Goal: Book appointment/travel/reservation

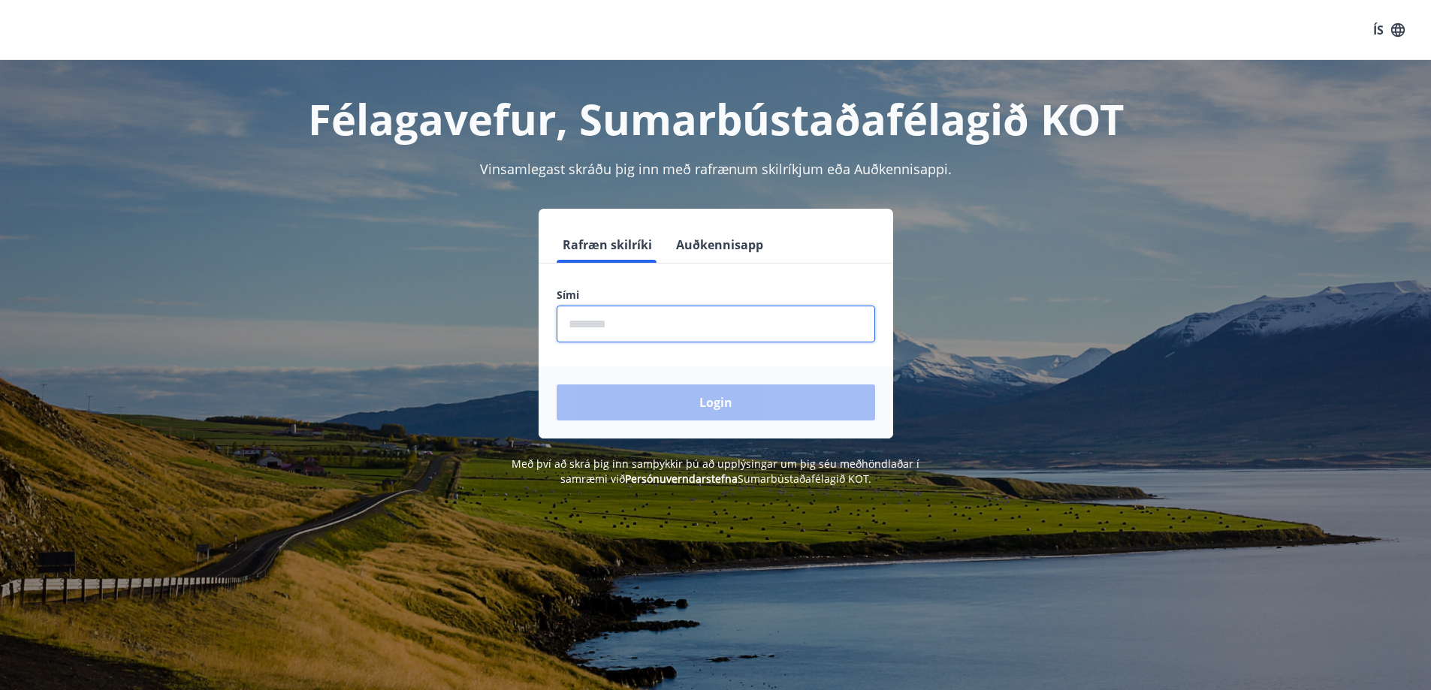
click at [636, 319] on input "phone" at bounding box center [716, 324] width 319 height 37
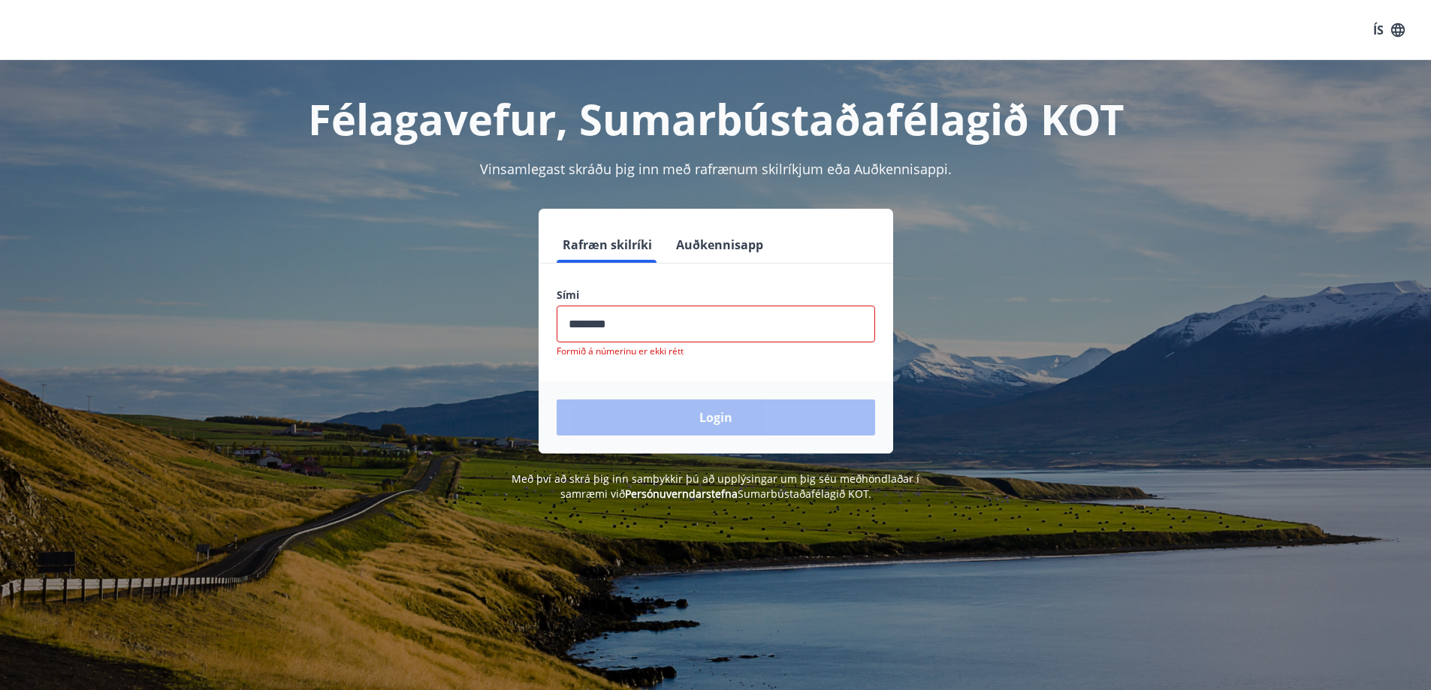
click at [735, 409] on div "Login" at bounding box center [716, 418] width 355 height 72
click at [639, 335] on input "phone" at bounding box center [716, 324] width 319 height 37
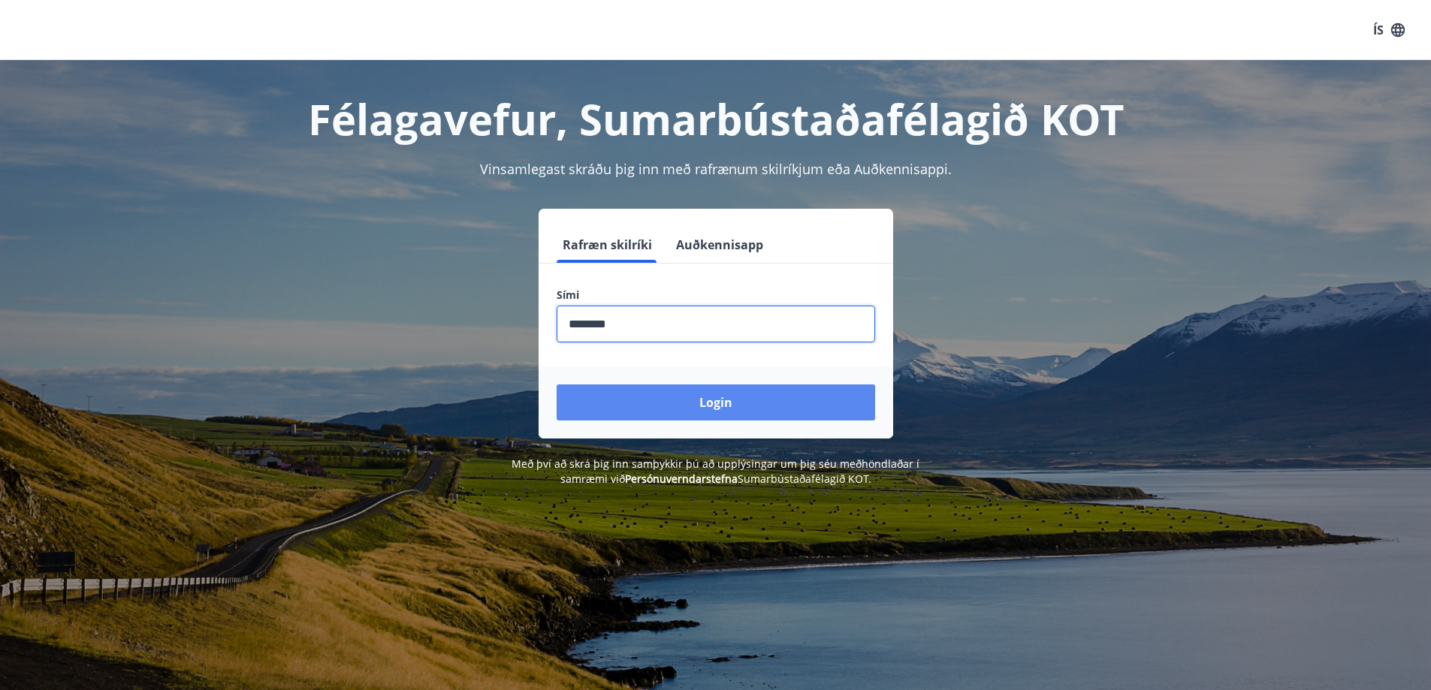
type input "********"
click at [704, 415] on button "Login" at bounding box center [716, 403] width 319 height 36
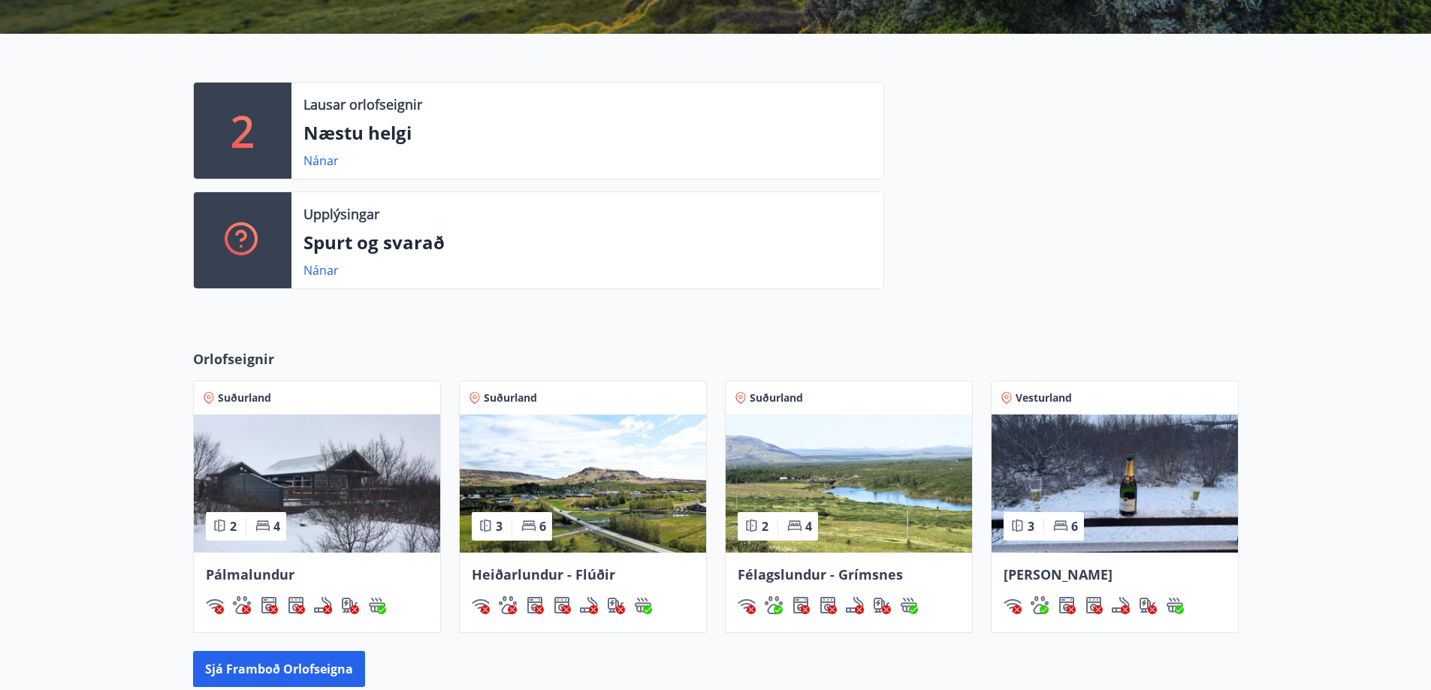
scroll to position [376, 0]
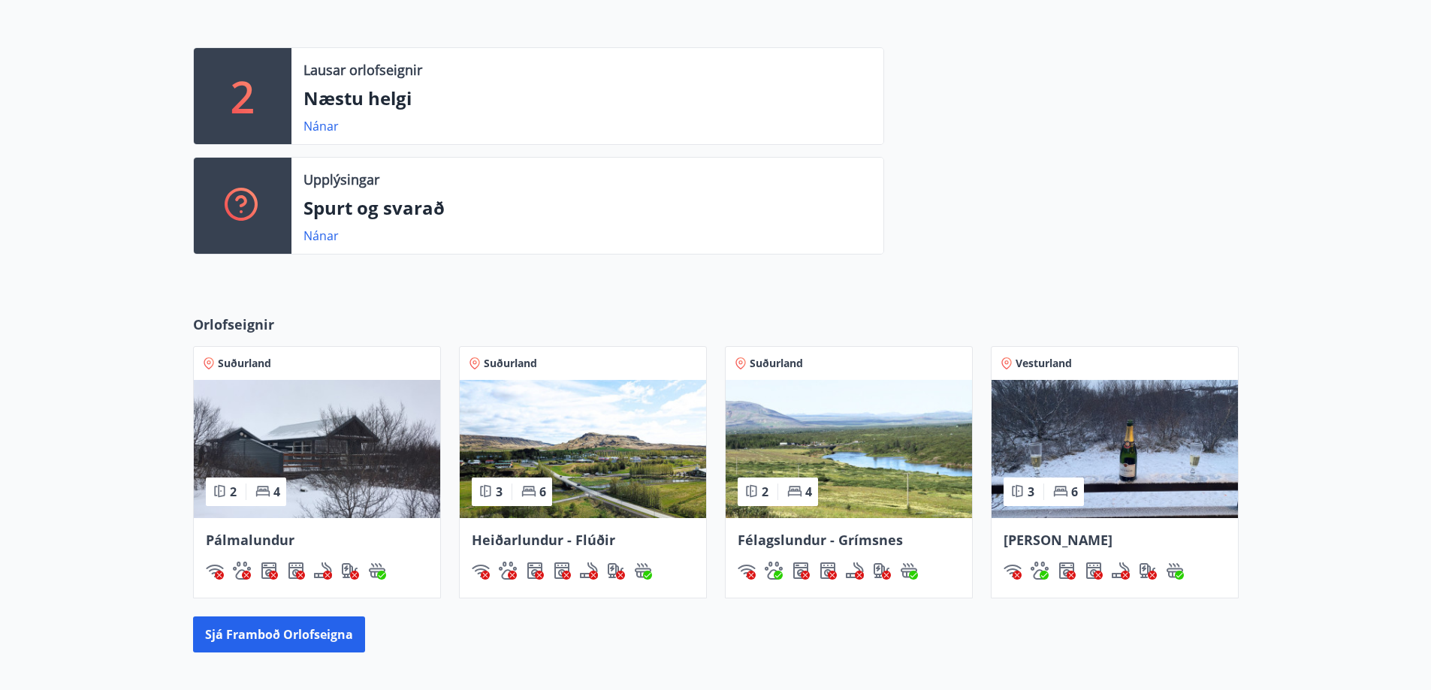
click at [860, 450] on img at bounding box center [849, 449] width 246 height 138
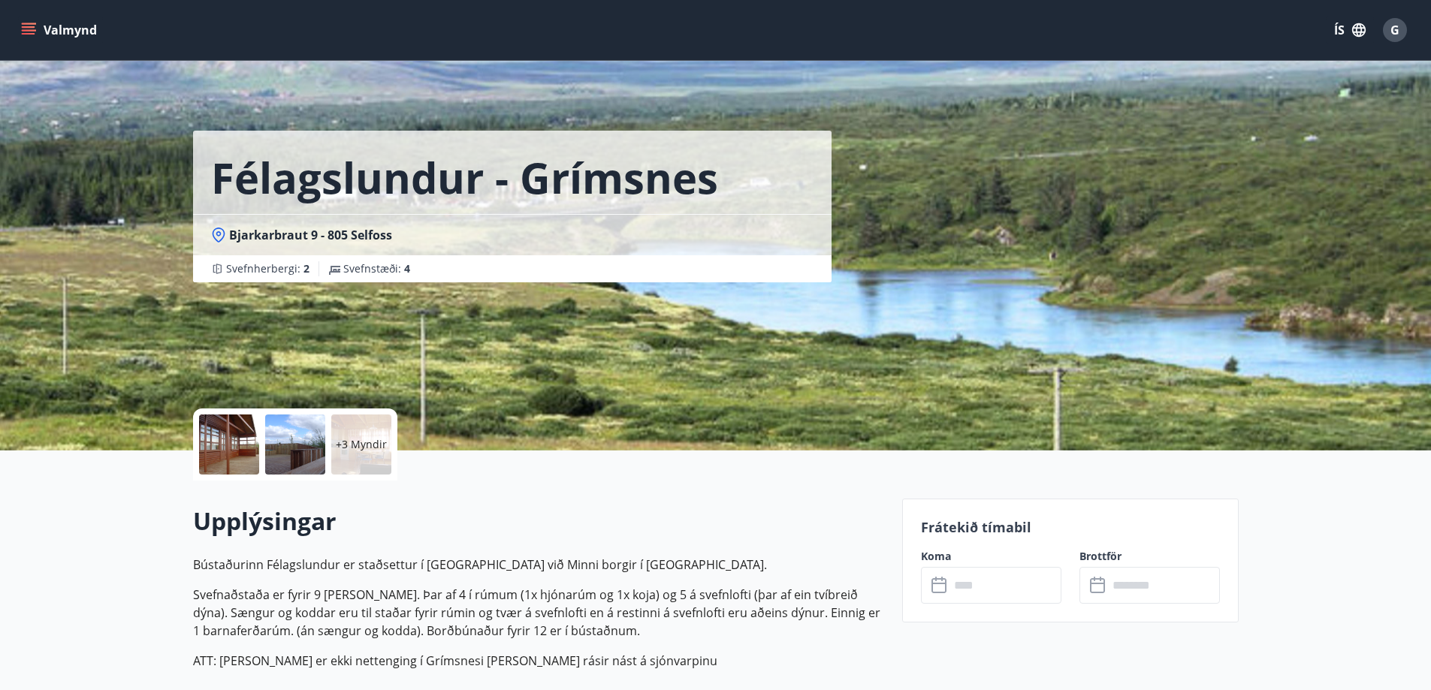
click at [351, 442] on p "+3 Myndir" at bounding box center [361, 444] width 51 height 15
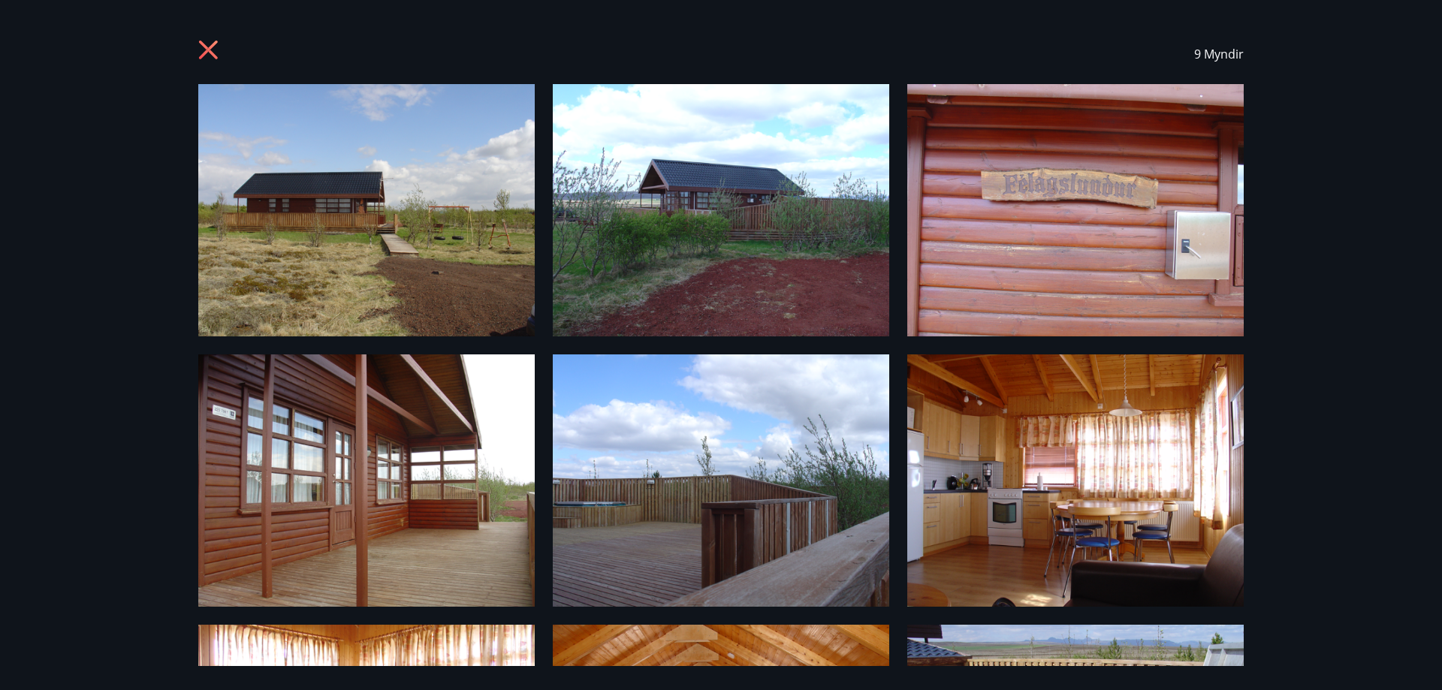
click at [205, 48] on icon at bounding box center [208, 50] width 19 height 19
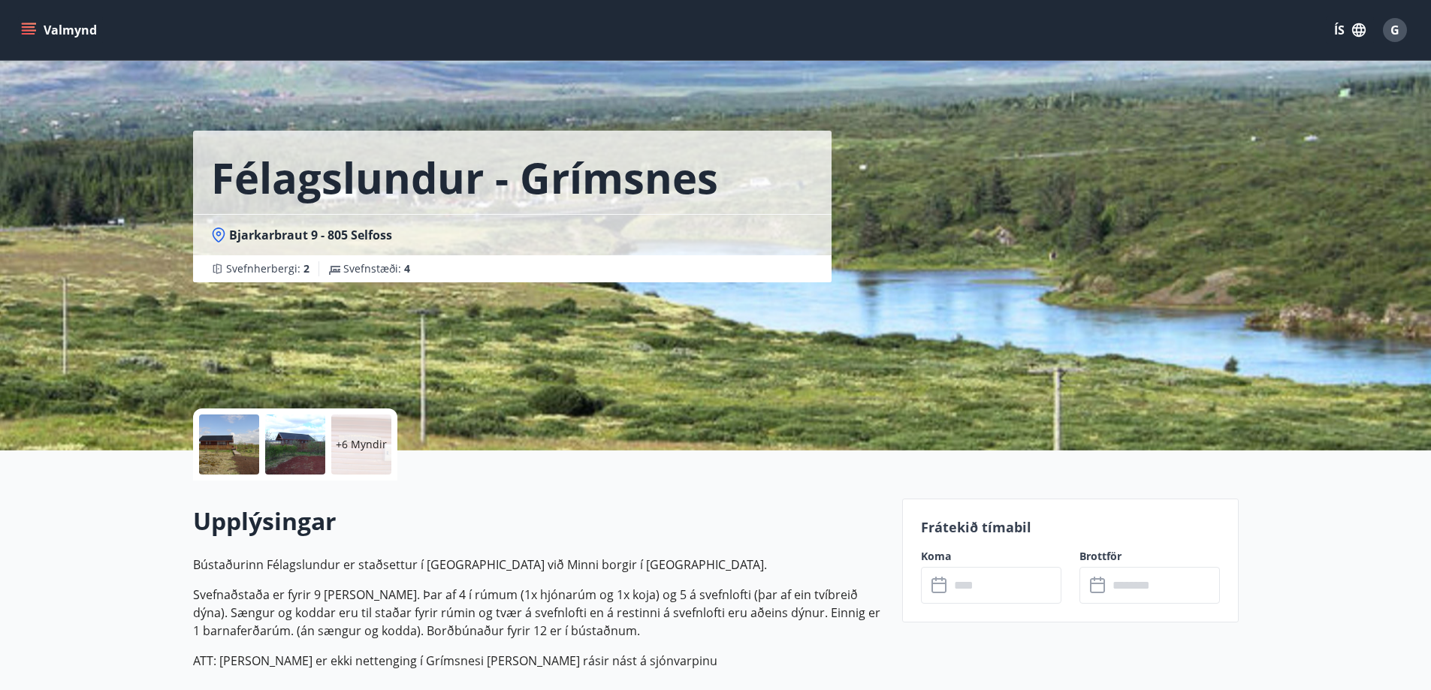
click at [24, 27] on icon "menu" at bounding box center [29, 27] width 14 height 2
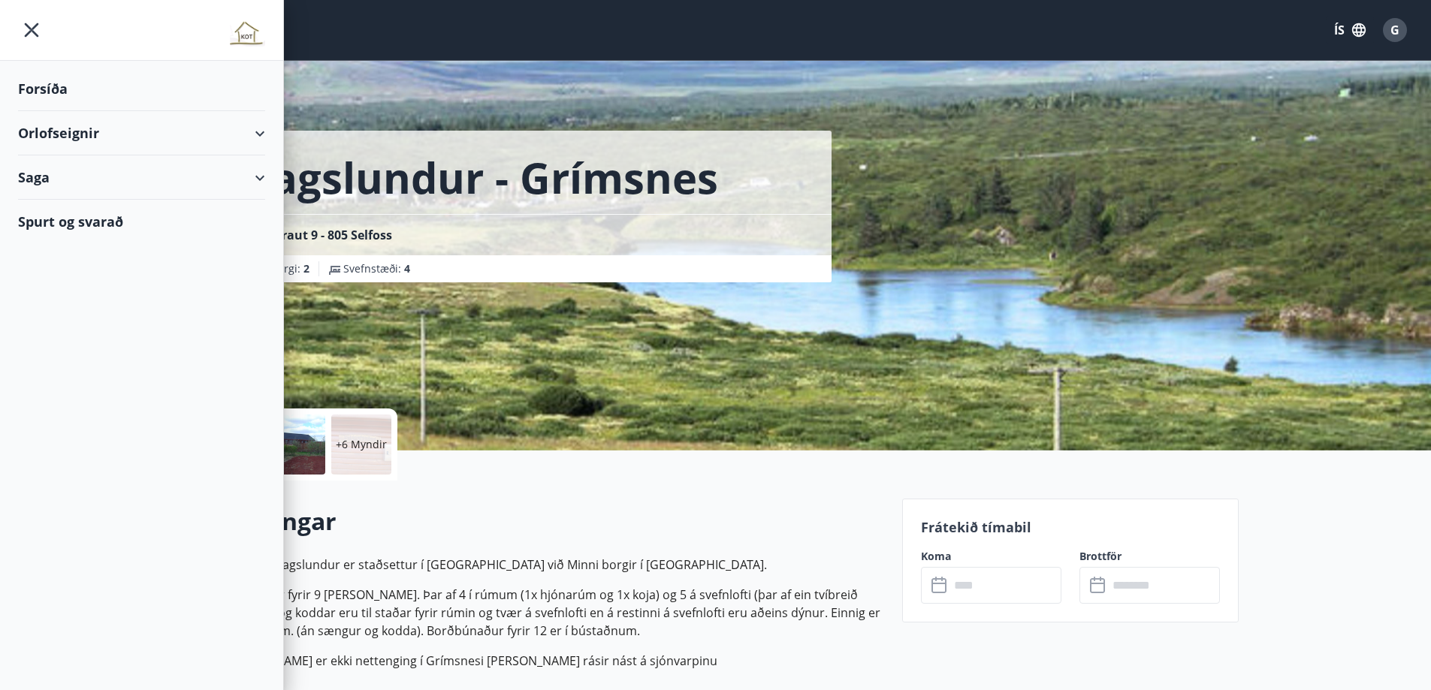
click at [27, 23] on icon "menu" at bounding box center [31, 30] width 27 height 27
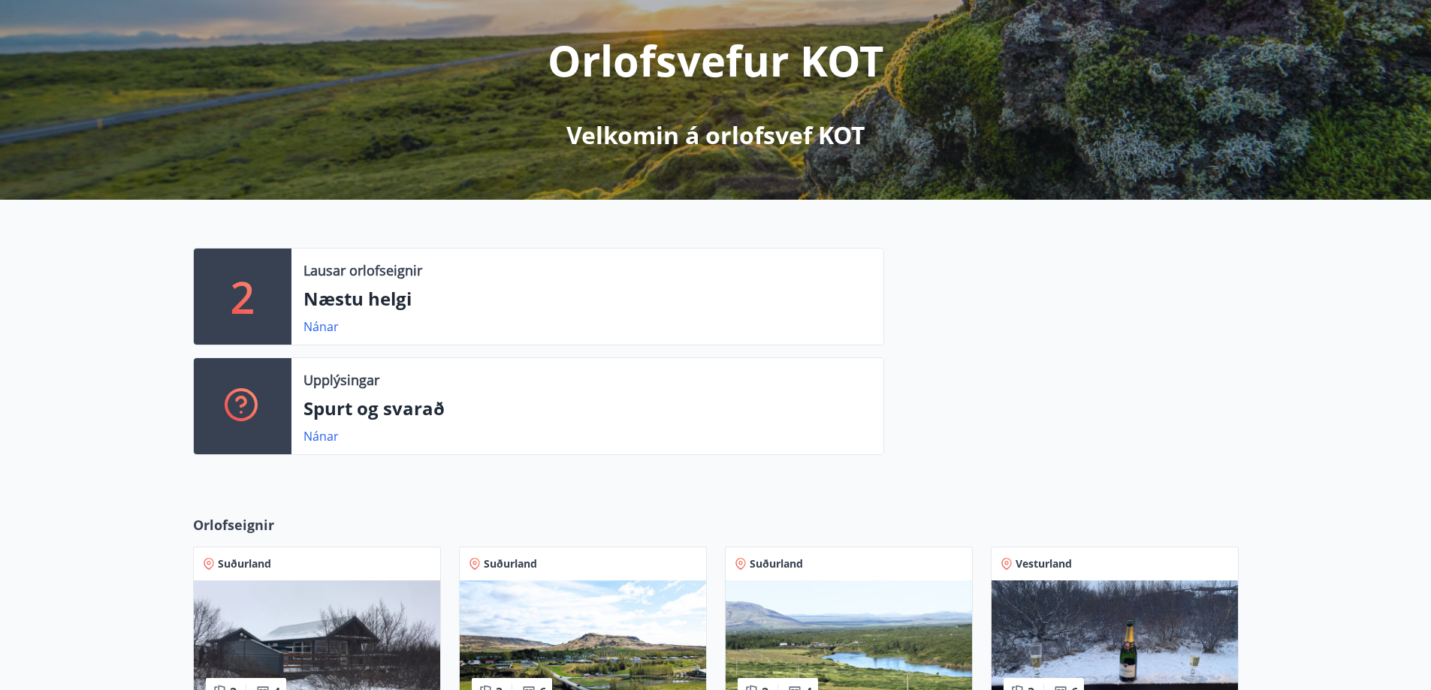
scroll to position [98, 0]
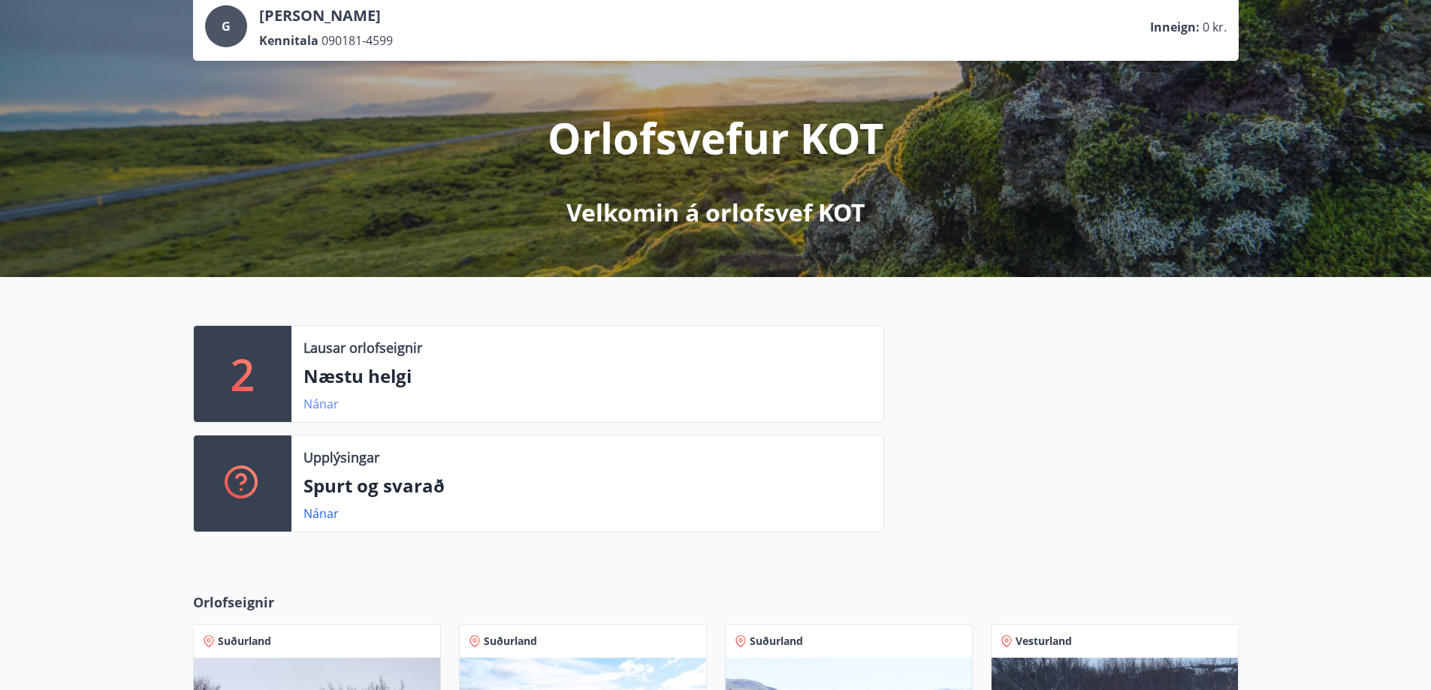
click at [319, 407] on link "Nánar" at bounding box center [320, 404] width 35 height 17
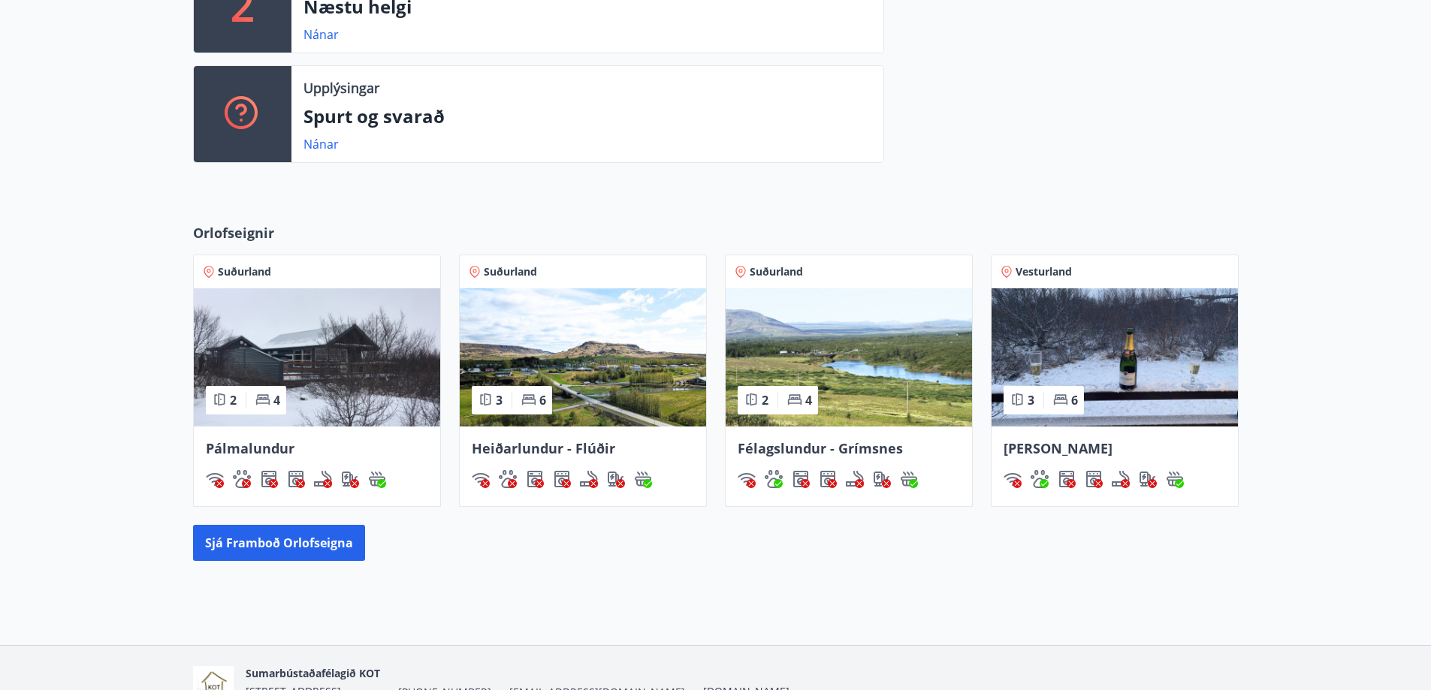
scroll to position [473, 0]
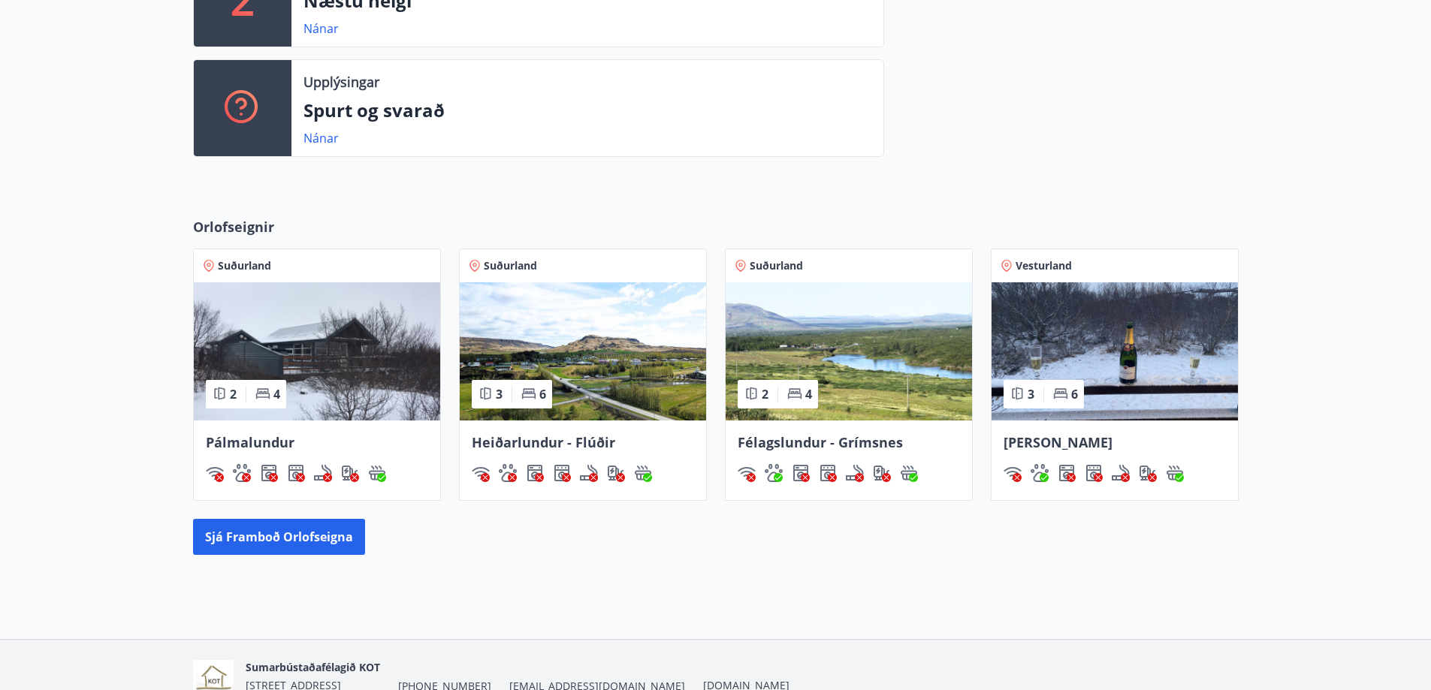
click at [1065, 337] on img at bounding box center [1115, 351] width 246 height 138
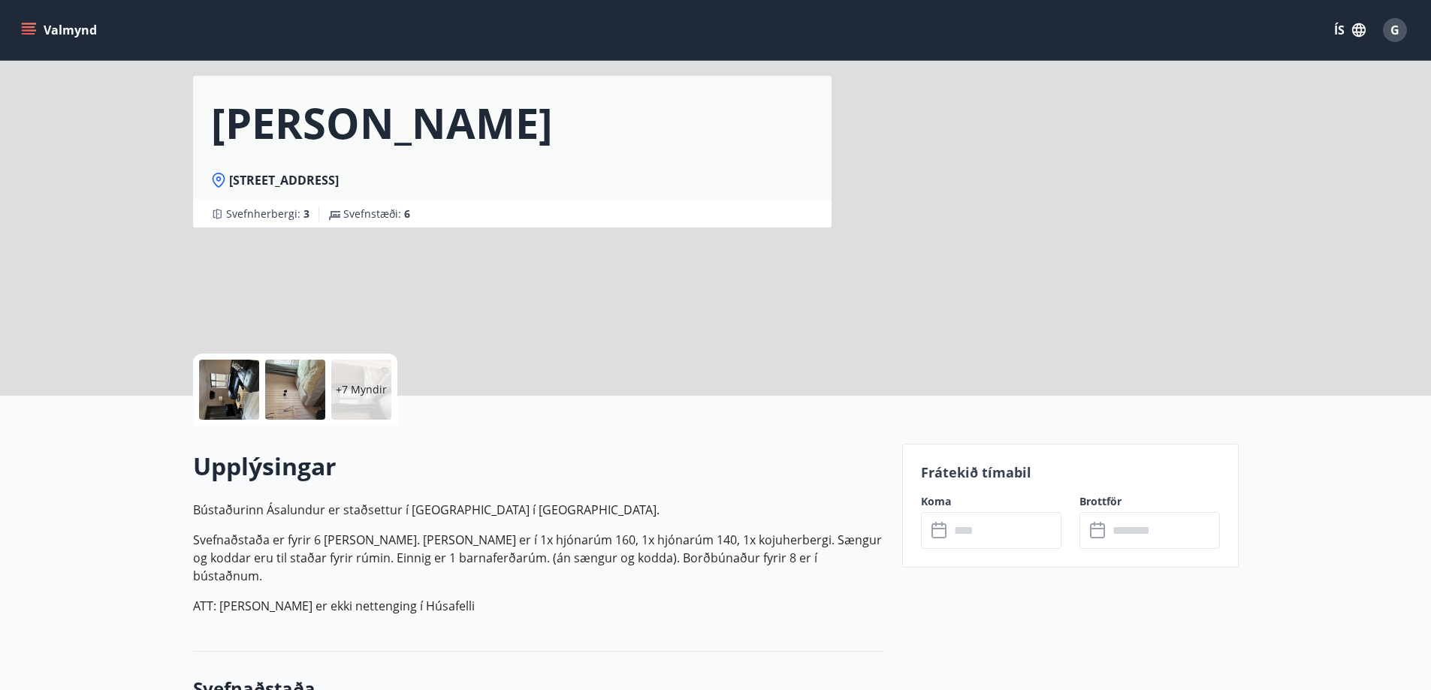
scroll to position [150, 0]
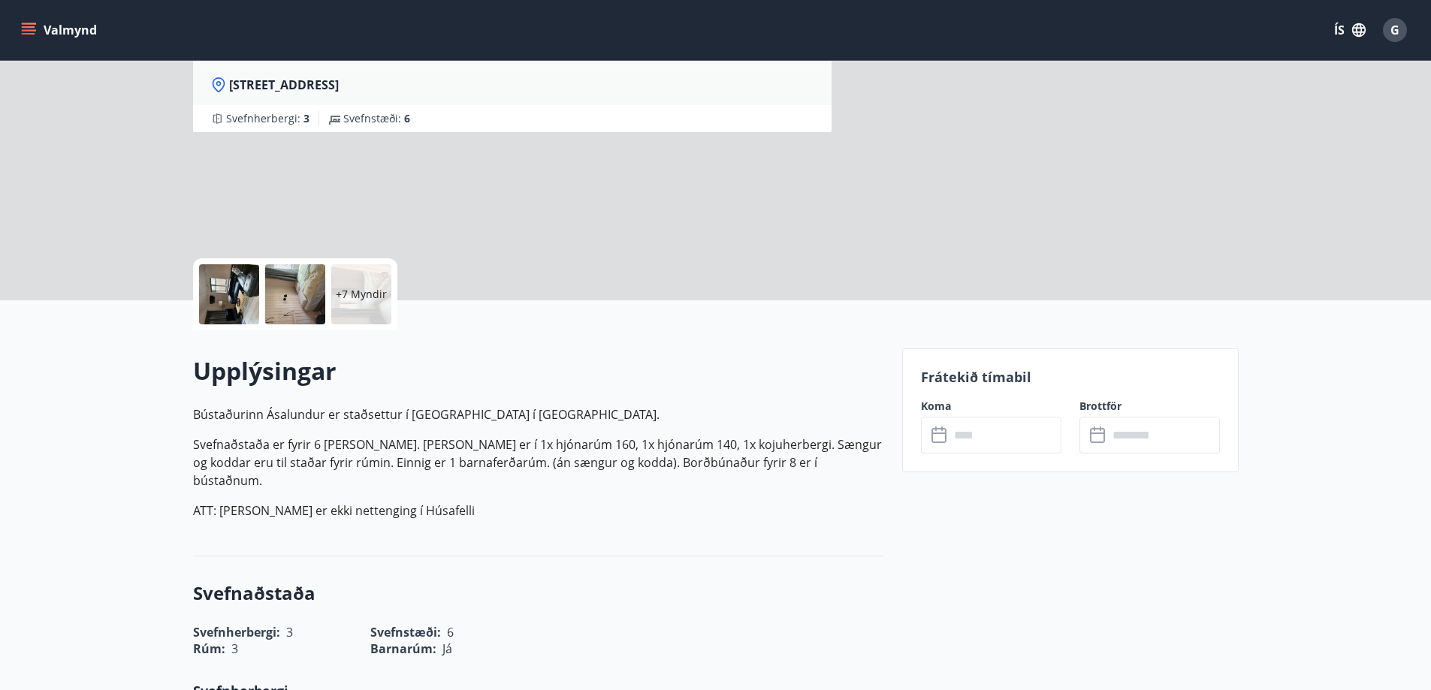
click at [961, 439] on input "text" at bounding box center [1006, 435] width 112 height 37
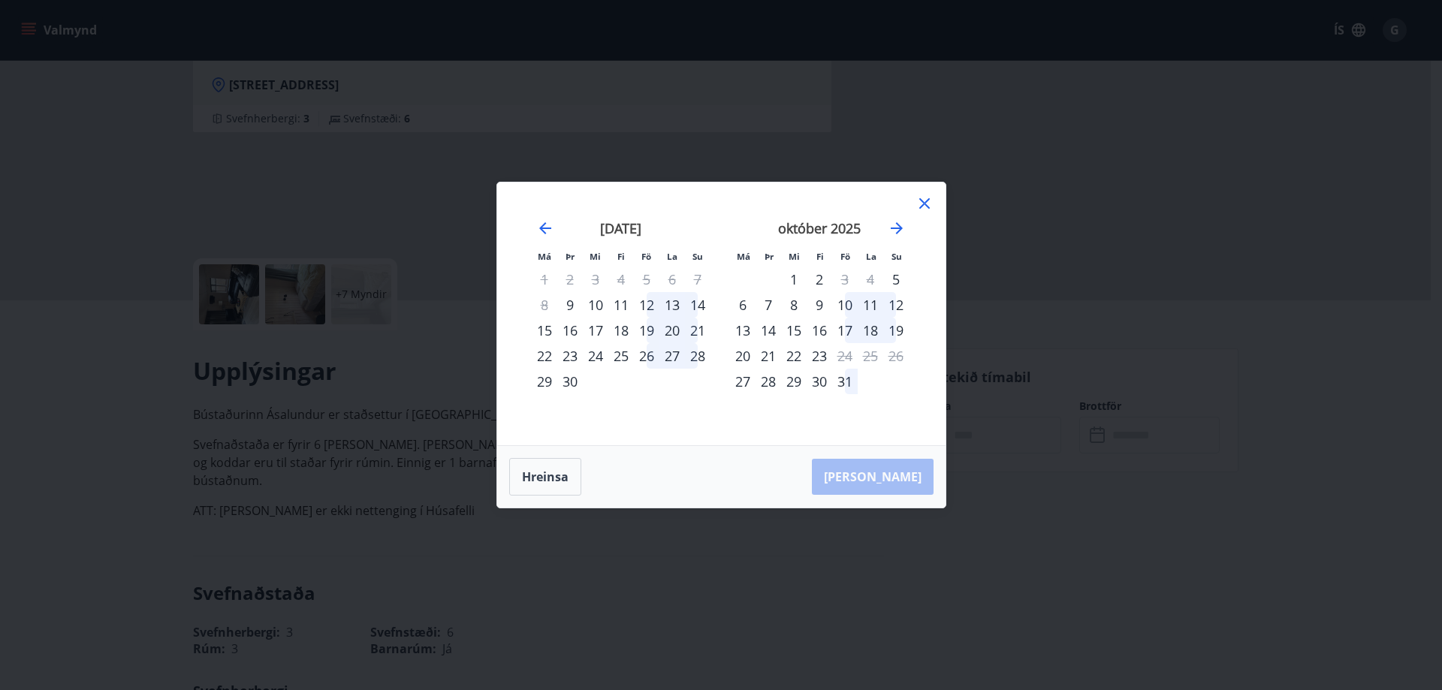
click at [922, 202] on icon at bounding box center [925, 204] width 18 height 18
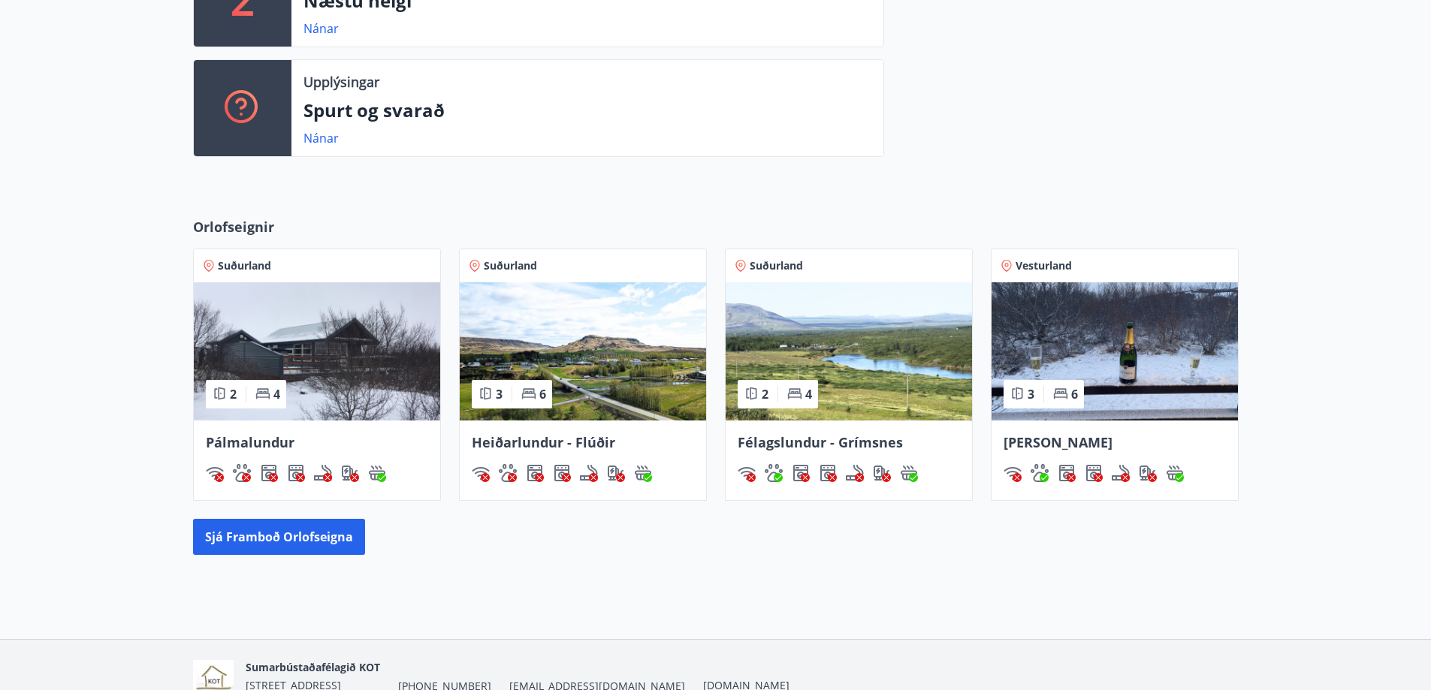
scroll to position [485, 0]
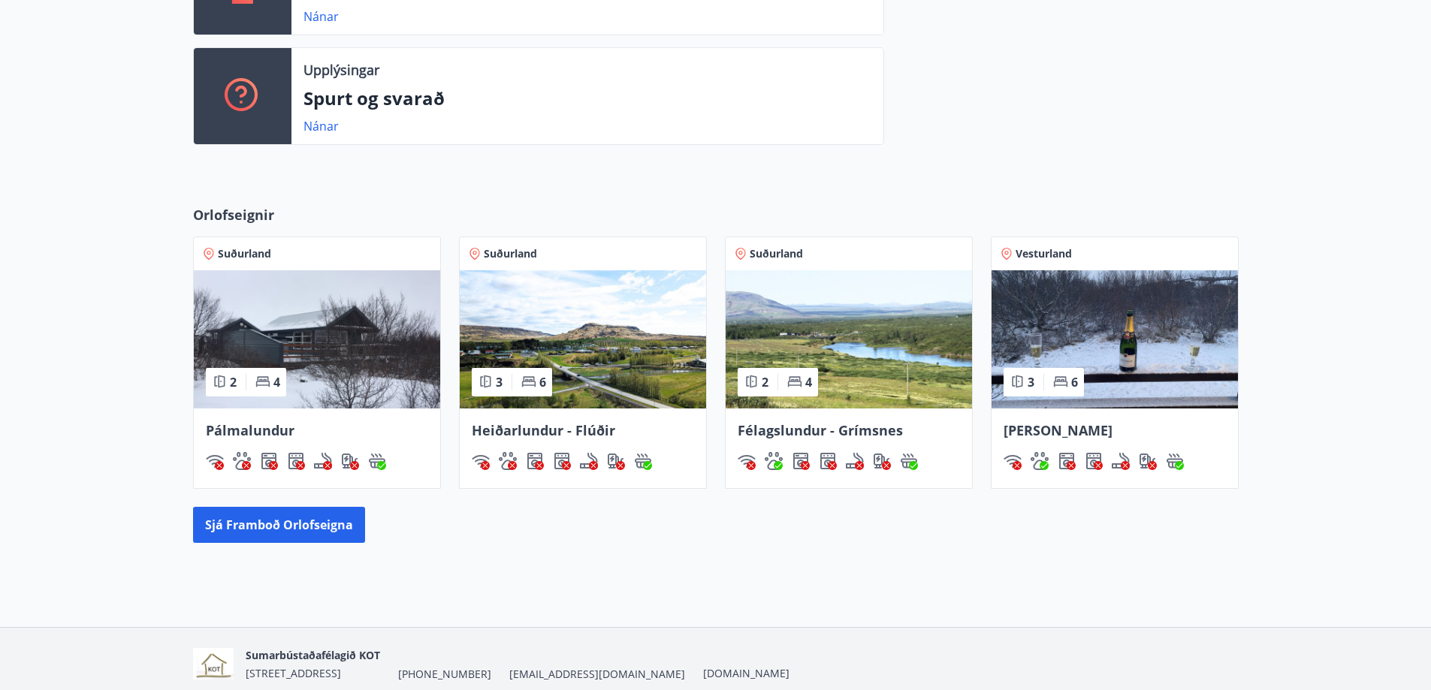
click at [847, 361] on img at bounding box center [849, 339] width 246 height 138
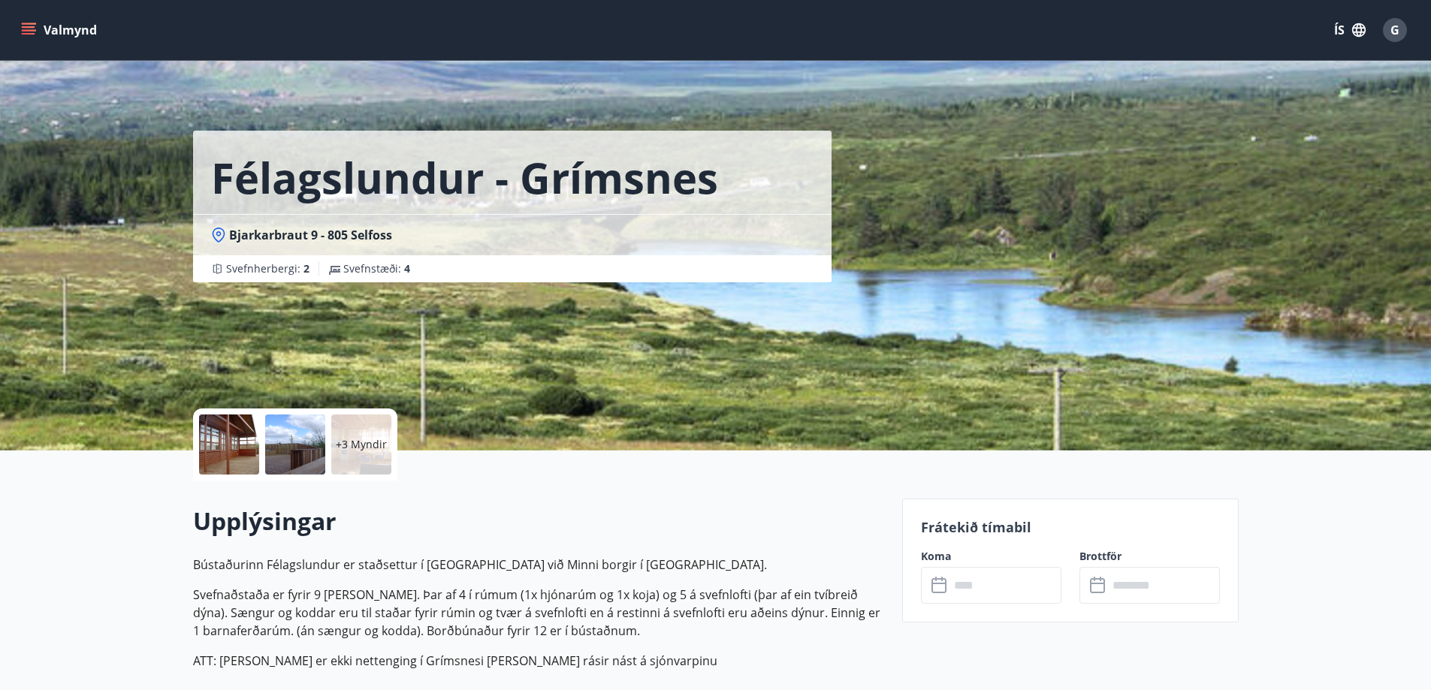
click at [948, 582] on icon at bounding box center [941, 586] width 18 height 18
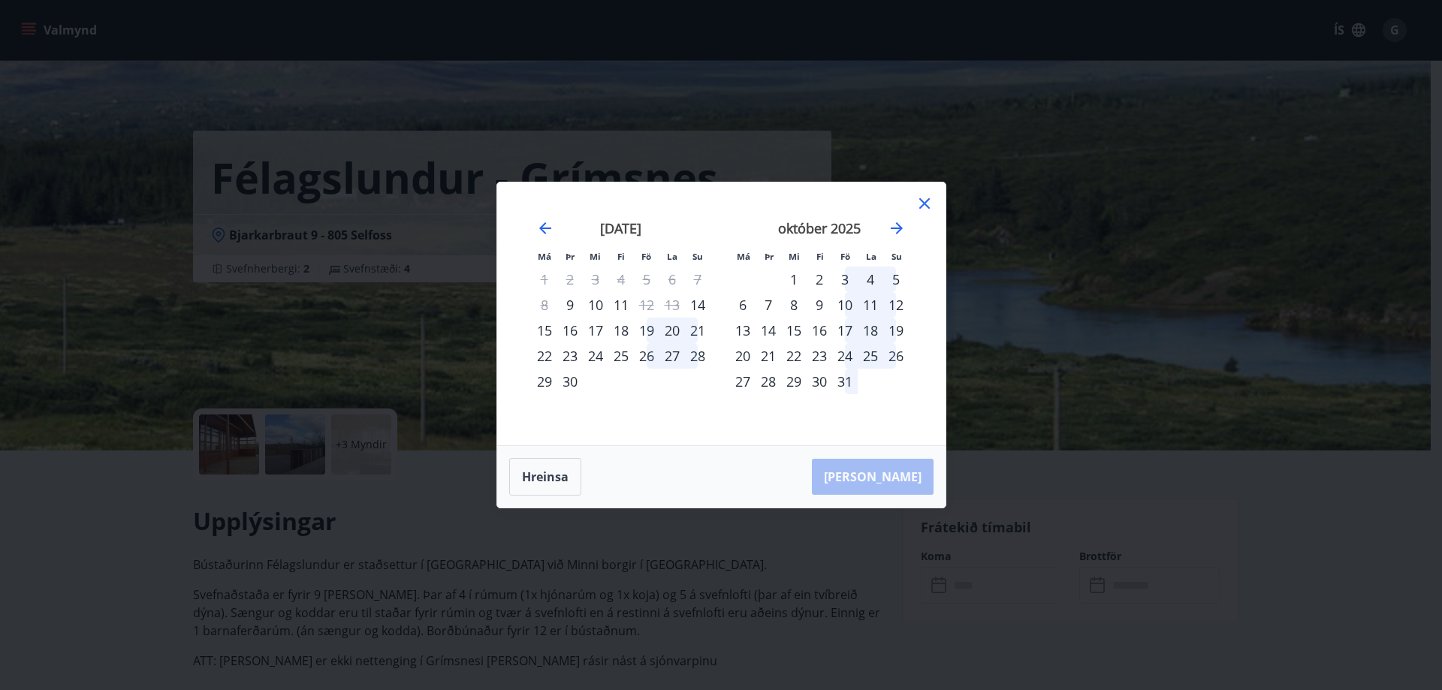
click at [925, 202] on icon at bounding box center [925, 204] width 18 height 18
